Goal: Book appointment/travel/reservation

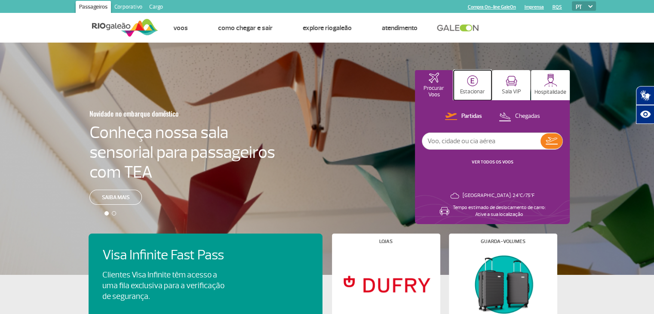
click at [480, 80] on button "Estacionar" at bounding box center [473, 85] width 38 height 30
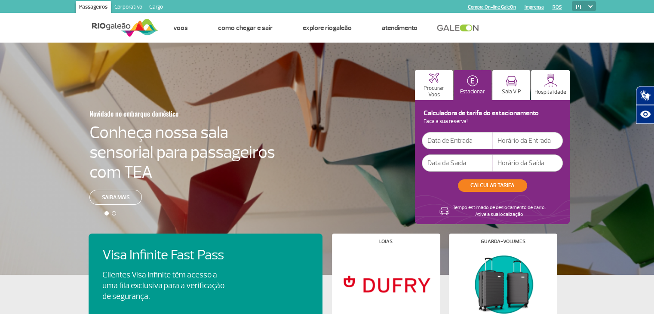
click at [468, 145] on input "text" at bounding box center [457, 140] width 71 height 17
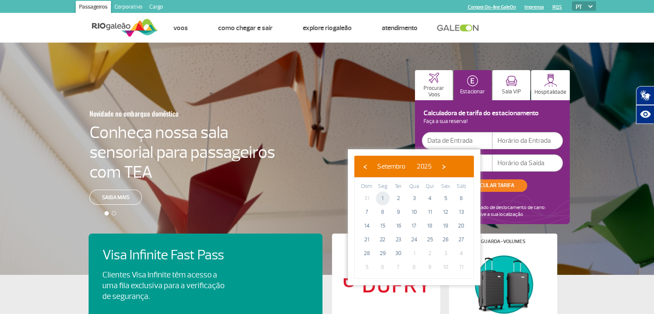
click at [385, 198] on span "1" at bounding box center [383, 198] width 14 height 14
type input "[DATE]"
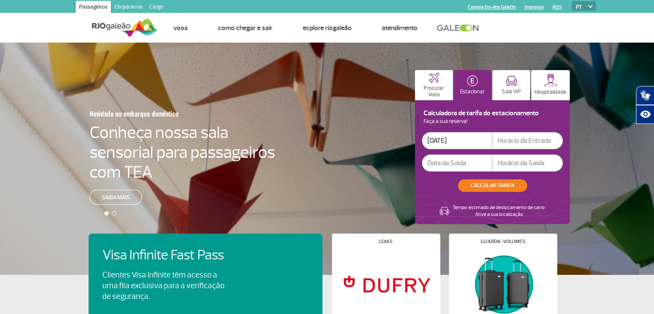
click at [546, 143] on input "text" at bounding box center [527, 140] width 71 height 17
type input "08:30"
click at [474, 152] on div "[DATE] 08:30" at bounding box center [492, 152] width 141 height 40
click at [480, 162] on input "text" at bounding box center [457, 162] width 71 height 17
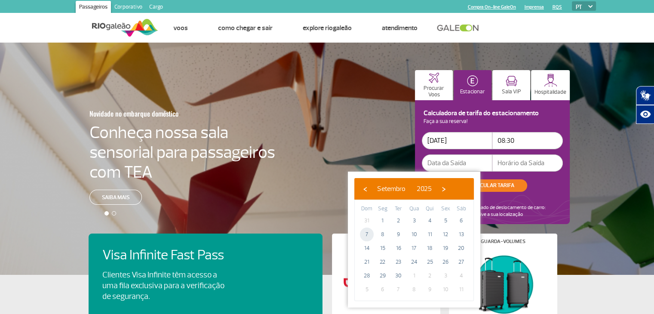
click at [370, 233] on span "7" at bounding box center [367, 234] width 14 height 14
type input "[DATE]"
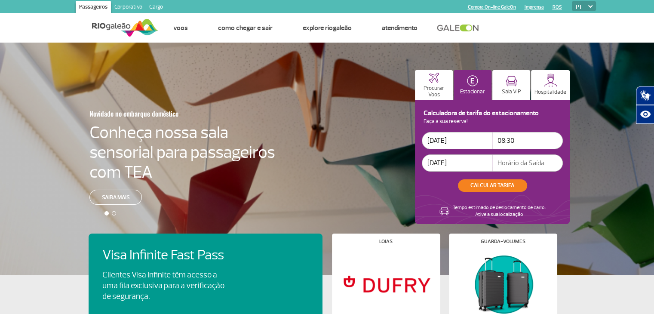
click at [511, 155] on input "text" at bounding box center [527, 162] width 71 height 17
type input "22:45"
click at [492, 186] on button "CALCULAR TARIFA" at bounding box center [492, 185] width 69 height 12
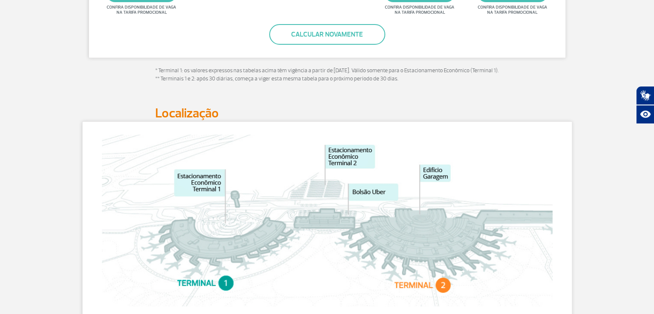
scroll to position [351, 0]
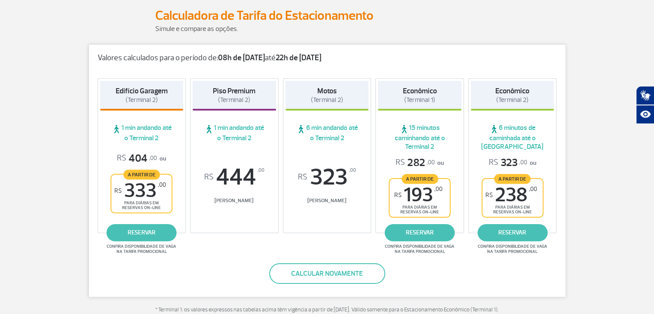
scroll to position [110, 0]
click at [536, 233] on link "reservar" at bounding box center [512, 232] width 70 height 17
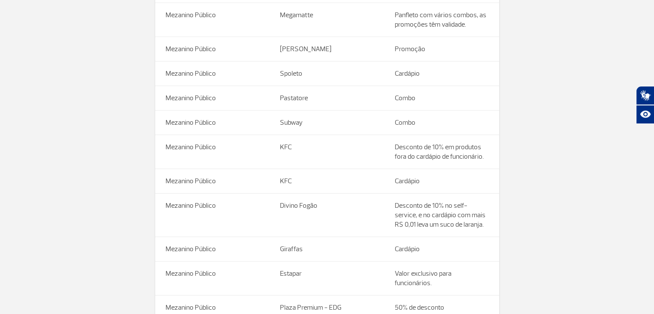
scroll to position [3228, 0]
